Goal: Find specific page/section: Find specific page/section

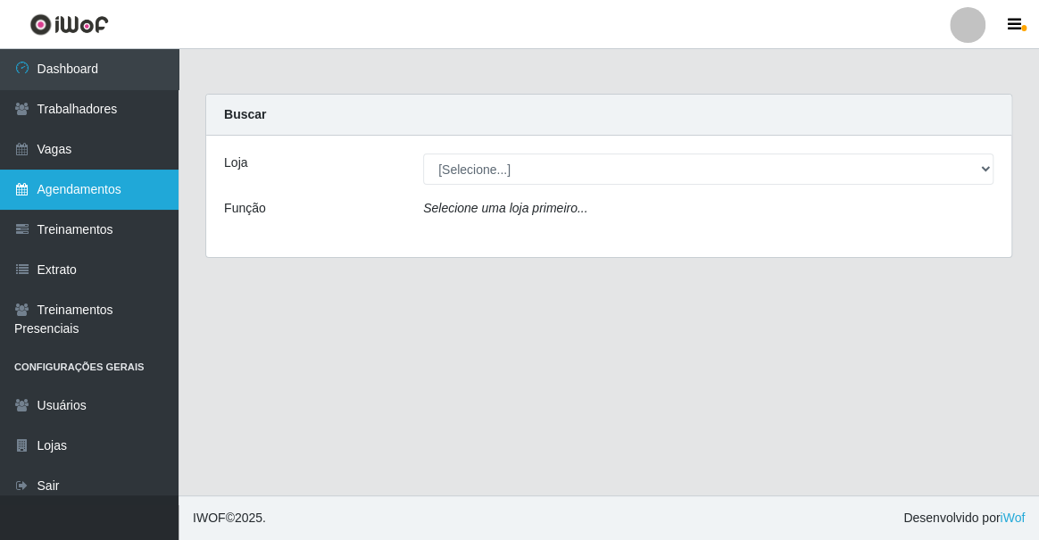
click at [136, 182] on link "Agendamentos" at bounding box center [89, 190] width 179 height 40
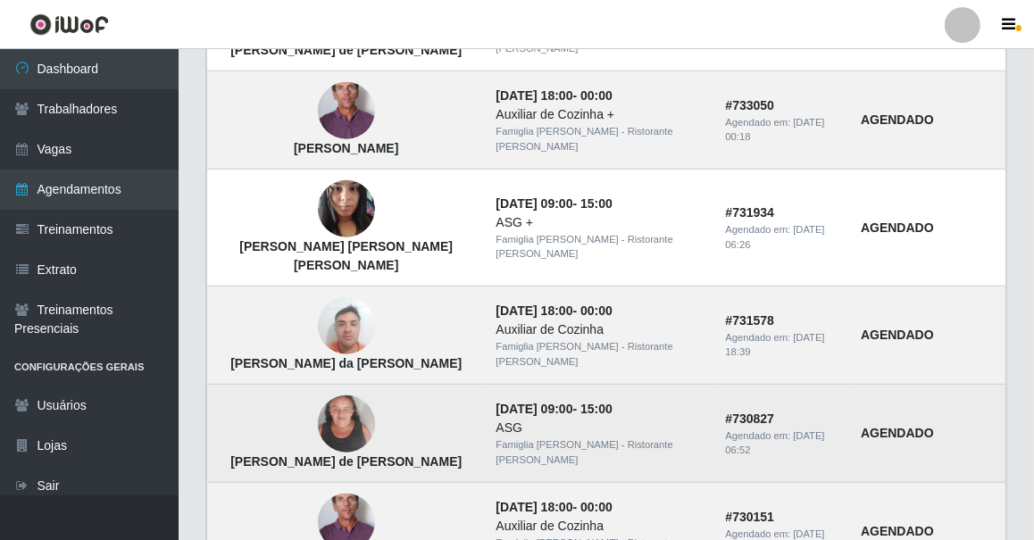
scroll to position [1321, 0]
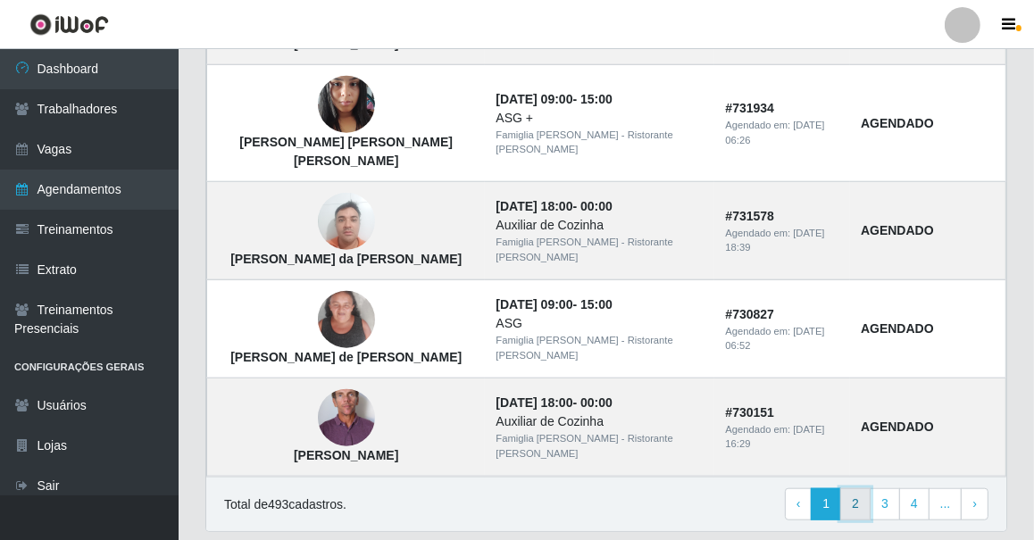
click at [859, 488] on link "2" at bounding box center [855, 504] width 30 height 32
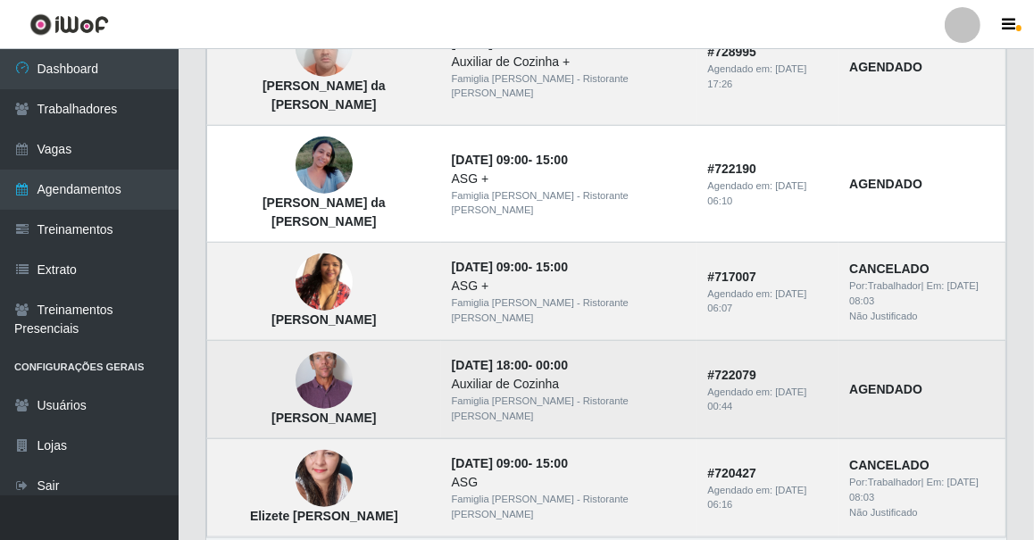
scroll to position [1321, 0]
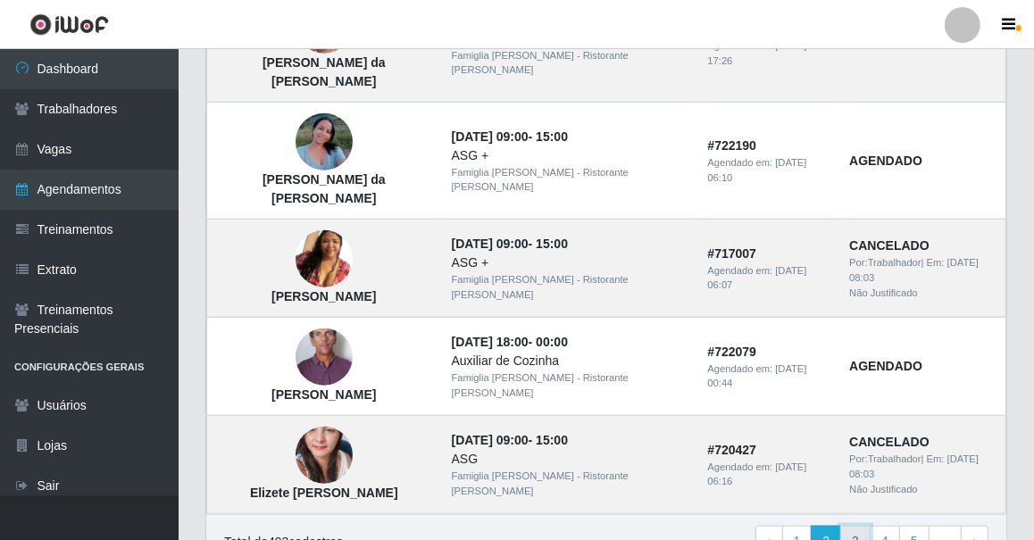
click at [865, 526] on link "3" at bounding box center [855, 542] width 30 height 32
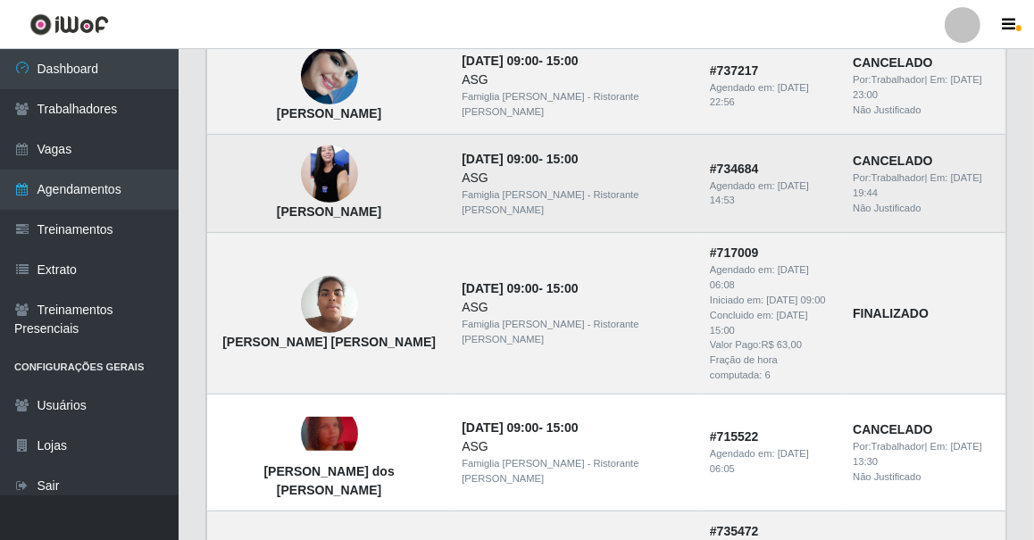
scroll to position [563, 0]
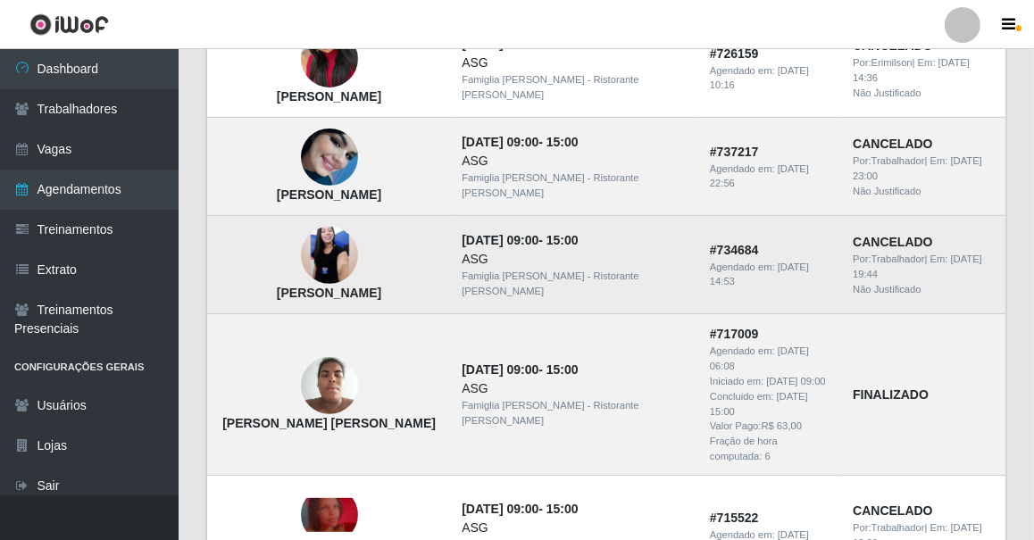
click at [313, 224] on img at bounding box center [329, 255] width 57 height 127
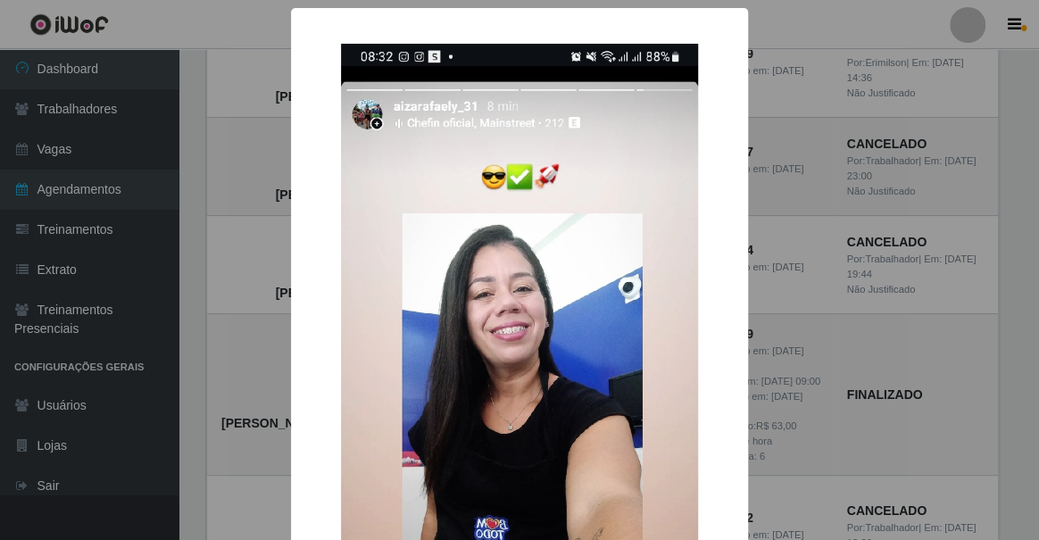
click at [245, 238] on div "× Aiza Rafaely Silva de Brito OK Cancel" at bounding box center [519, 270] width 1039 height 540
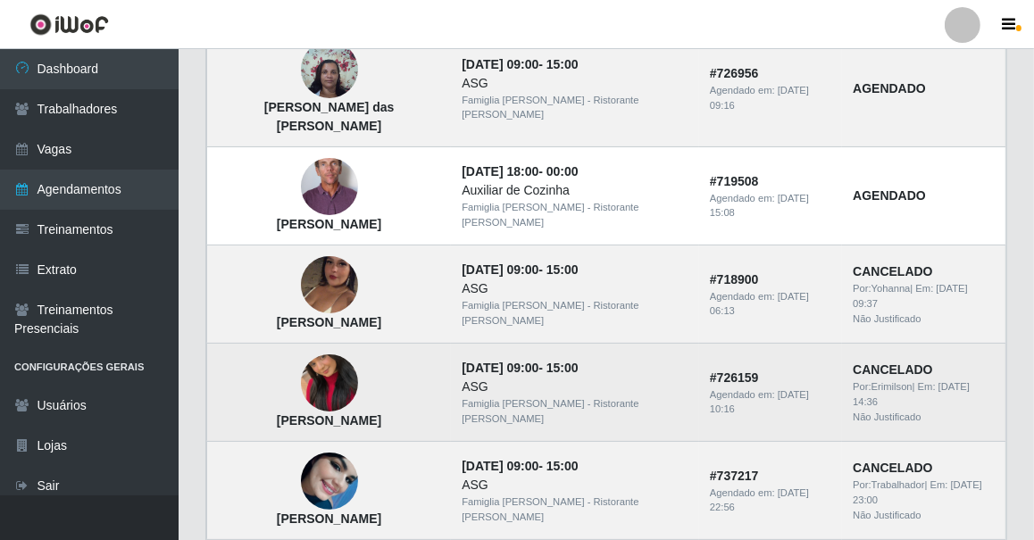
scroll to position [320, 0]
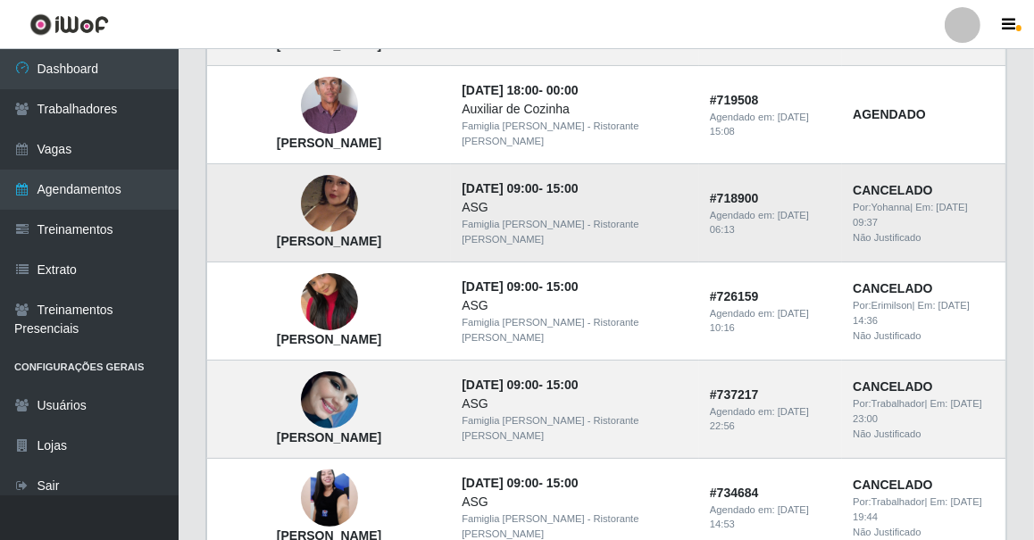
click at [317, 202] on img at bounding box center [329, 205] width 57 height 102
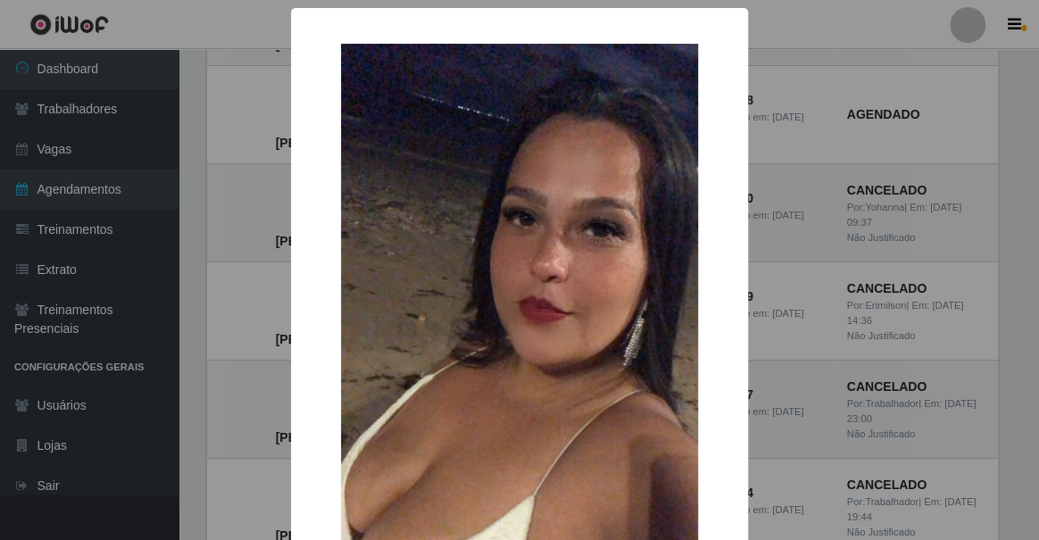
click at [241, 260] on div "× Elaine Felipe da Silva OK Cancel" at bounding box center [519, 270] width 1039 height 540
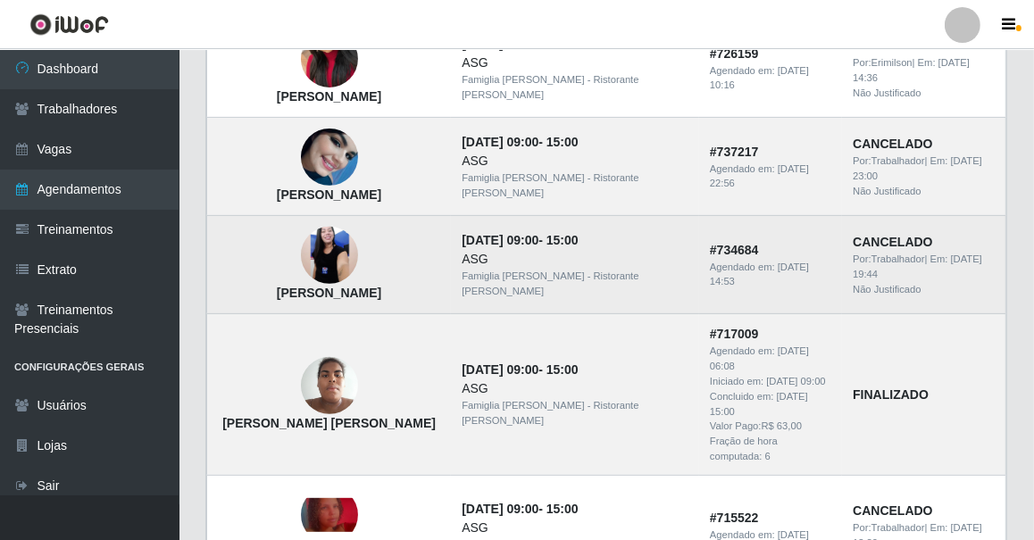
scroll to position [482, 0]
